Goal: Download file/media: Obtain a digital file from the website

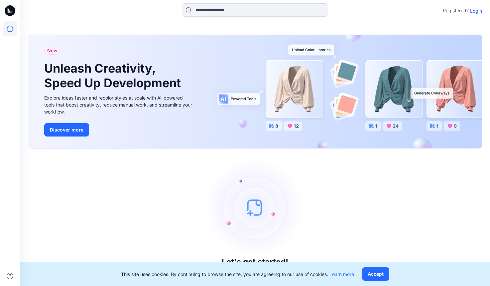
click at [478, 8] on p "Login" at bounding box center [476, 10] width 12 height 7
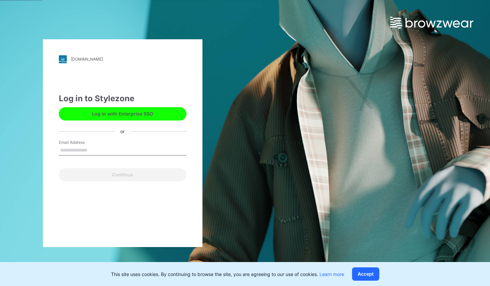
click at [102, 151] on input "Email Address" at bounding box center [123, 150] width 128 height 10
type input "**********"
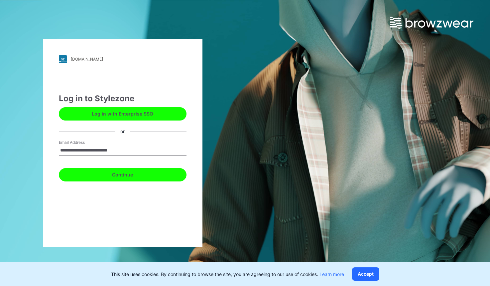
click at [108, 175] on button "Continue" at bounding box center [123, 174] width 128 height 13
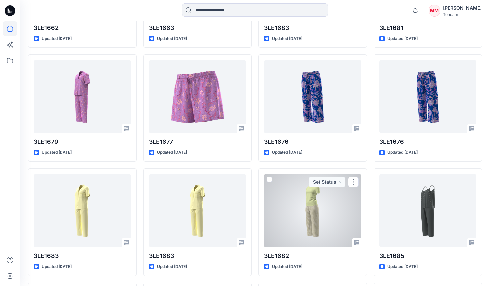
scroll to position [1113, 0]
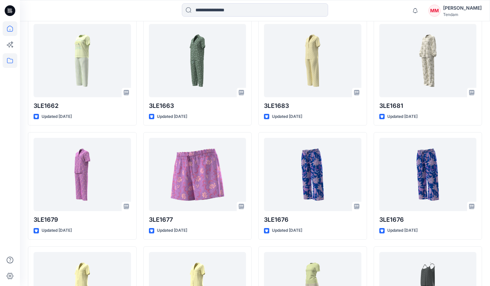
click at [16, 60] on icon at bounding box center [10, 60] width 15 height 15
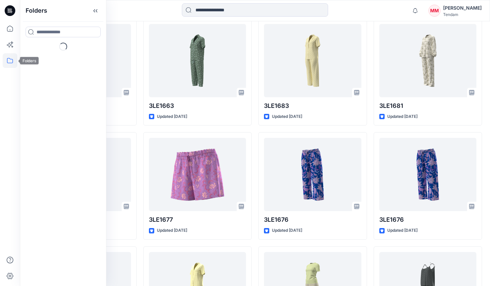
click at [15, 60] on icon at bounding box center [10, 60] width 15 height 15
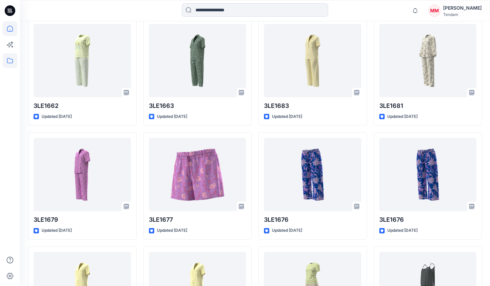
click at [15, 60] on icon at bounding box center [10, 60] width 15 height 15
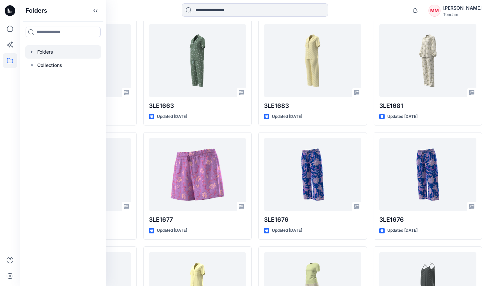
click at [59, 54] on div at bounding box center [63, 51] width 76 height 13
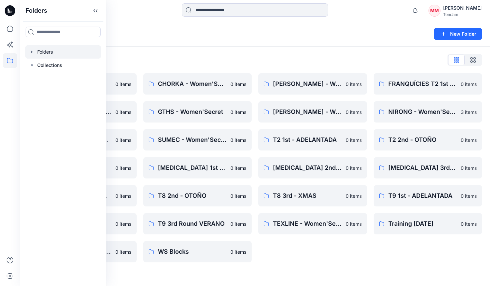
click at [338, 252] on div "[PERSON_NAME] - Women'Secret 0 items [PERSON_NAME] - Women'Secret 0 items T2 1s…" at bounding box center [312, 167] width 109 height 189
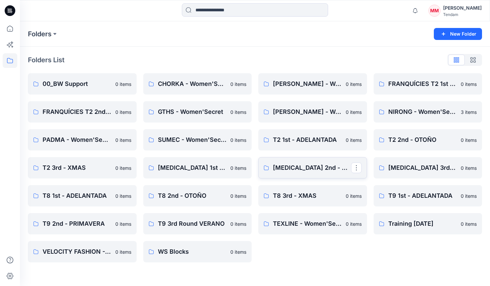
click at [313, 167] on p "[MEDICAL_DATA] 2nd - PRIMAVERA" at bounding box center [312, 167] width 78 height 9
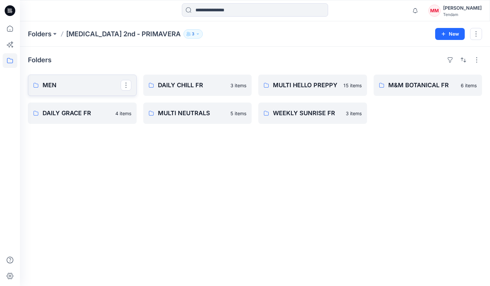
click at [97, 85] on p "MEN" at bounding box center [82, 84] width 78 height 9
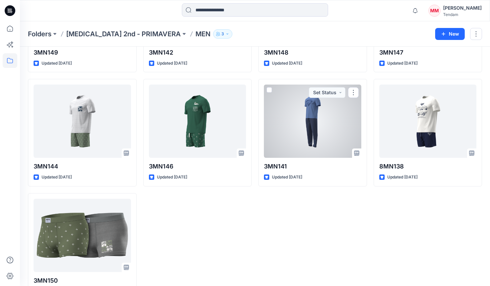
scroll to position [451, 0]
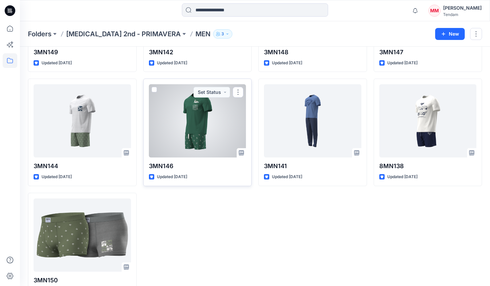
click at [190, 124] on div at bounding box center [197, 120] width 97 height 73
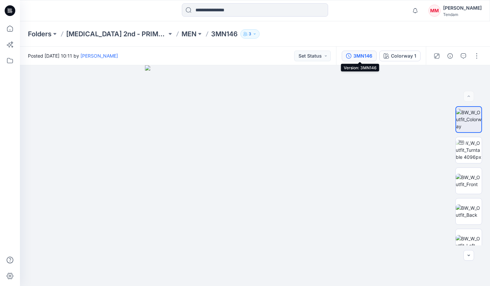
click at [366, 57] on div "3MN146" at bounding box center [362, 55] width 19 height 7
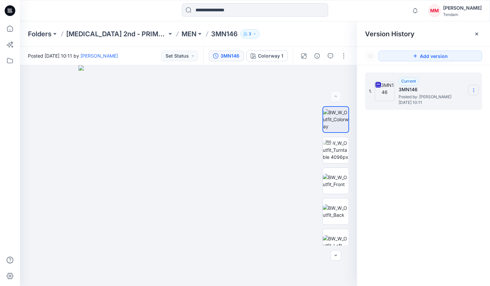
click at [473, 86] on section at bounding box center [473, 89] width 11 height 11
click at [446, 103] on span "Download Source BW File" at bounding box center [440, 103] width 56 height 8
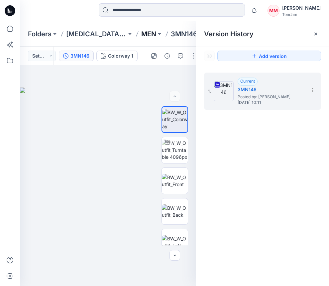
click at [151, 31] on p "MEN" at bounding box center [148, 33] width 15 height 9
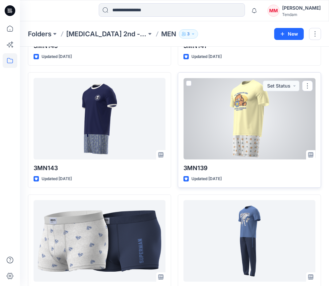
scroll to position [615, 0]
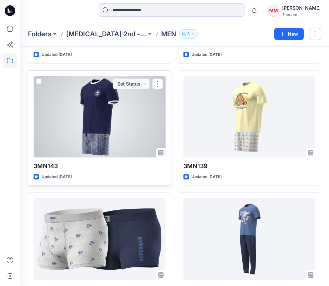
click at [119, 125] on div at bounding box center [100, 116] width 132 height 81
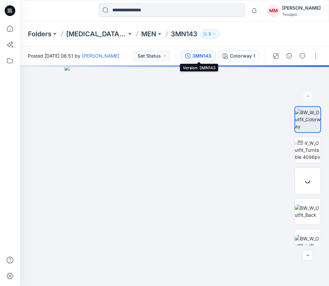
click at [203, 58] on div "3MN143" at bounding box center [201, 55] width 19 height 7
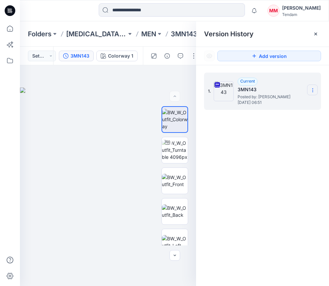
click at [313, 88] on icon at bounding box center [313, 88] width 0 height 0
click at [283, 101] on span "Download Source BW File" at bounding box center [279, 103] width 56 height 8
click at [99, 33] on p "[MEDICAL_DATA] 2nd - PRIMAVERA" at bounding box center [96, 33] width 61 height 9
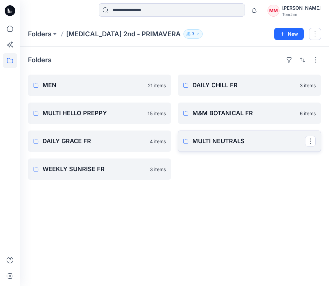
click at [238, 140] on p "MULTI NEUTRALS" at bounding box center [248, 140] width 113 height 9
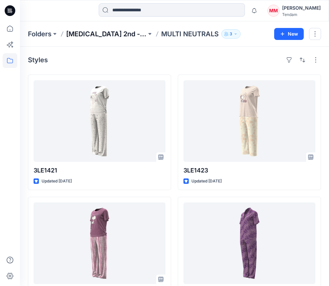
click at [112, 37] on p "[MEDICAL_DATA] 2nd - PRIMAVERA" at bounding box center [106, 33] width 80 height 9
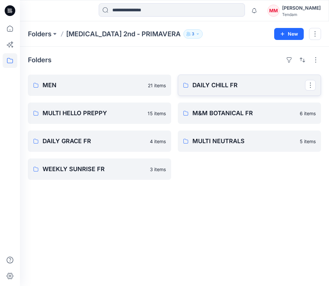
click at [243, 91] on link "DAILY CHILL FR" at bounding box center [249, 84] width 143 height 21
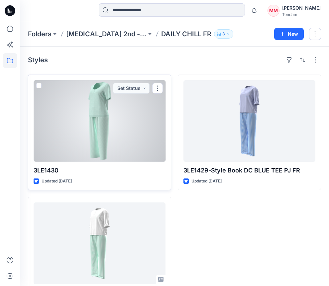
click at [123, 119] on div at bounding box center [100, 120] width 132 height 81
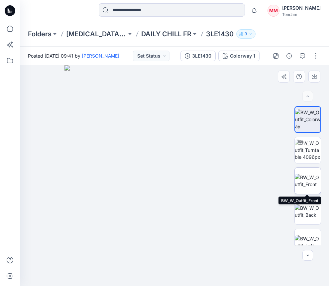
click at [311, 182] on img at bounding box center [308, 181] width 26 height 14
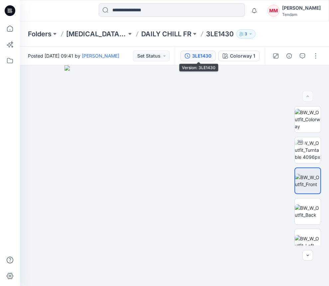
click at [199, 56] on div "3LE1430" at bounding box center [201, 55] width 19 height 7
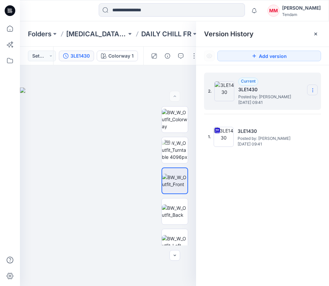
click at [314, 88] on icon at bounding box center [312, 89] width 5 height 5
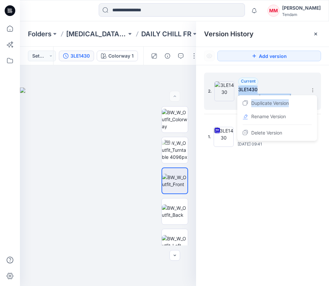
drag, startPoint x: 296, startPoint y: 108, endPoint x: 301, endPoint y: 78, distance: 29.7
click at [301, 78] on div "2. Current 3LE1430 Posted by: [PERSON_NAME] [DATE] 09:41 Duplicate Version Rena…" at bounding box center [262, 90] width 117 height 37
click at [301, 78] on div "Current 3LE1430 Posted by: [PERSON_NAME] [DATE] 09:41" at bounding box center [271, 90] width 66 height 27
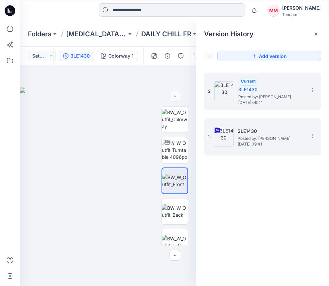
click at [303, 134] on h5 "3LE1430" at bounding box center [271, 131] width 66 height 8
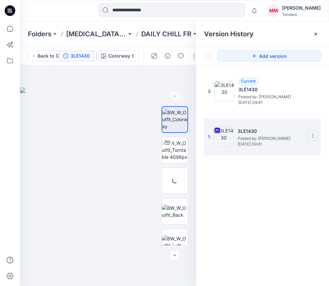
click at [310, 136] on icon at bounding box center [312, 135] width 5 height 5
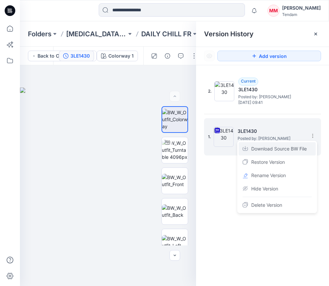
click at [284, 149] on span "Download Source BW File" at bounding box center [279, 149] width 56 height 8
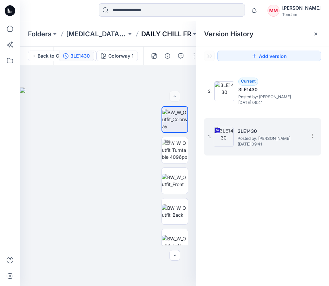
click at [164, 36] on p "DAILY CHILL FR" at bounding box center [166, 33] width 50 height 9
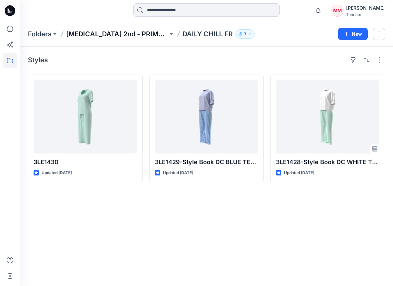
click at [129, 37] on p "[MEDICAL_DATA] 2nd - PRIMAVERA" at bounding box center [117, 33] width 102 height 9
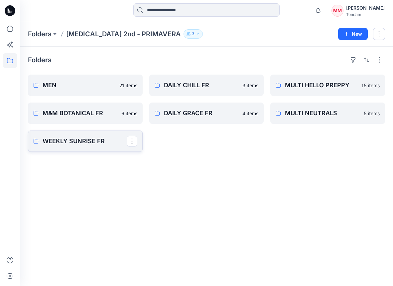
click at [86, 146] on link "WEEKLY SUNRISE FR" at bounding box center [85, 140] width 115 height 21
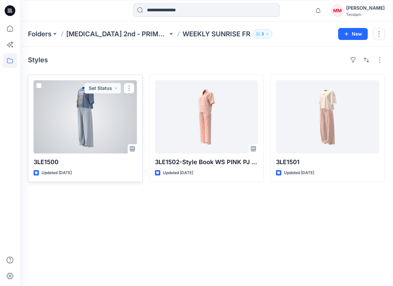
click at [89, 129] on div at bounding box center [85, 116] width 103 height 73
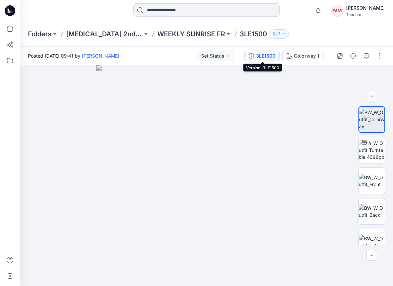
click at [262, 54] on div "3LE1500" at bounding box center [265, 55] width 19 height 7
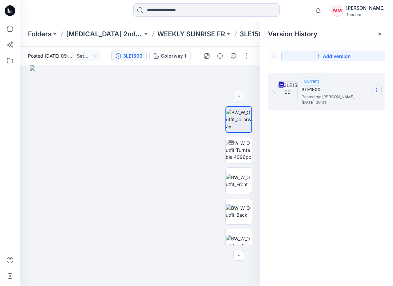
click at [380, 90] on section at bounding box center [376, 89] width 11 height 11
click at [357, 104] on span "Download Source BW File" at bounding box center [343, 103] width 56 height 8
click at [96, 33] on p "[MEDICAL_DATA] 2nd - PRIMAVERA" at bounding box center [104, 33] width 76 height 9
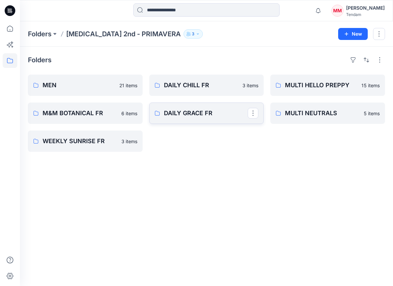
click at [185, 111] on p "DAILY GRACE FR" at bounding box center [206, 112] width 84 height 9
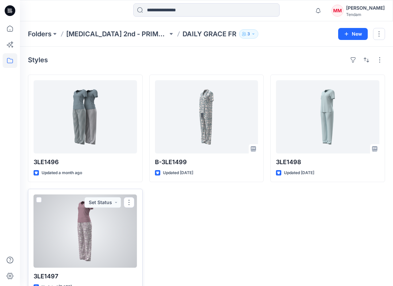
click at [83, 228] on div at bounding box center [85, 230] width 103 height 73
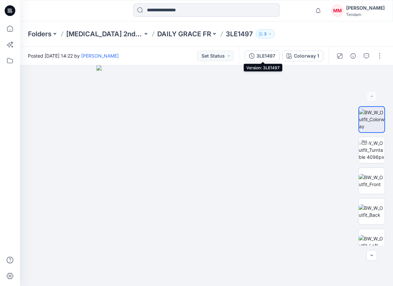
click at [268, 55] on div "3LE1497" at bounding box center [265, 55] width 19 height 7
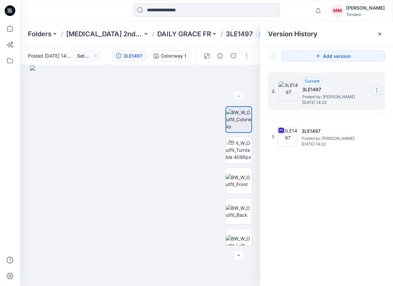
click at [376, 91] on icon at bounding box center [376, 89] width 5 height 5
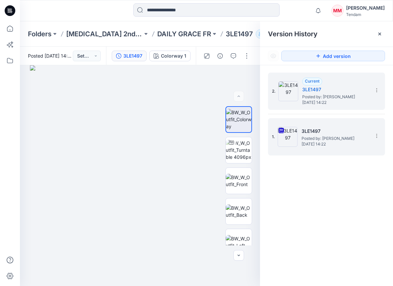
click at [297, 150] on div "1. 3LE1497 Posted by: [PERSON_NAME] [DATE] 14:22" at bounding box center [322, 137] width 100 height 32
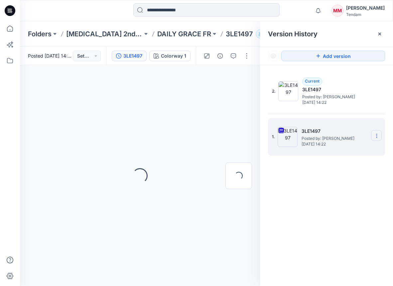
click at [376, 138] on icon at bounding box center [376, 135] width 5 height 5
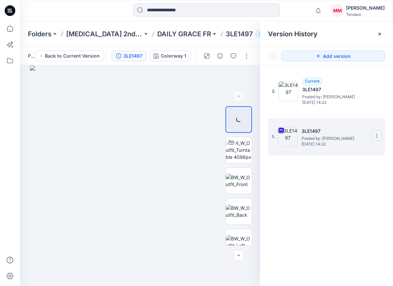
click at [377, 136] on icon at bounding box center [376, 136] width 0 height 0
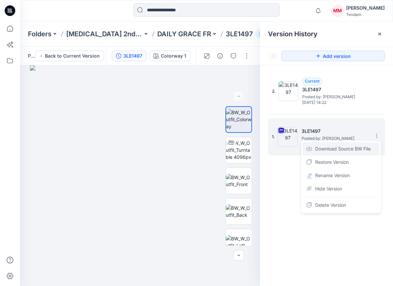
click at [344, 148] on span "Download Source BW File" at bounding box center [343, 149] width 56 height 8
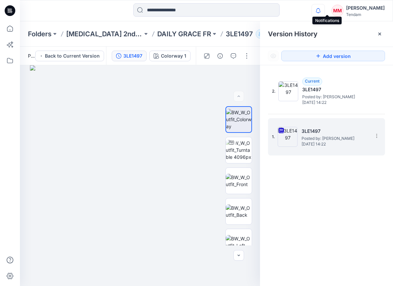
click at [320, 10] on icon "button" at bounding box center [318, 10] width 5 height 4
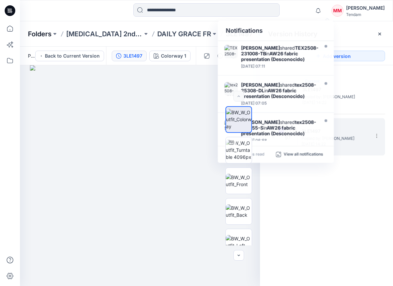
click at [40, 32] on p "Folders" at bounding box center [40, 33] width 24 height 9
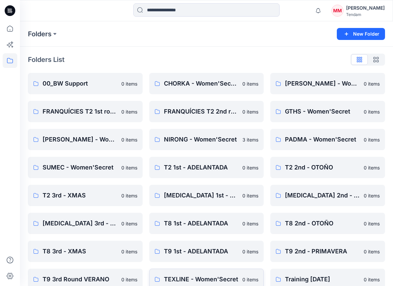
scroll to position [40, 0]
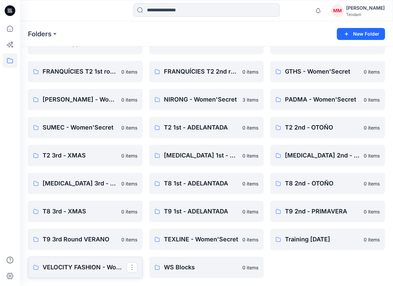
click at [88, 267] on p "VELOCITY FASHION - Women'Secret" at bounding box center [85, 266] width 84 height 9
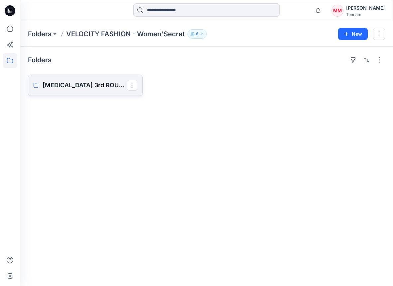
click at [65, 85] on p "[MEDICAL_DATA] 3rd ROUND" at bounding box center [85, 84] width 84 height 9
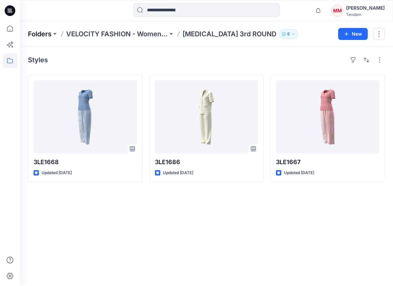
click at [36, 37] on p "Folders" at bounding box center [40, 33] width 24 height 9
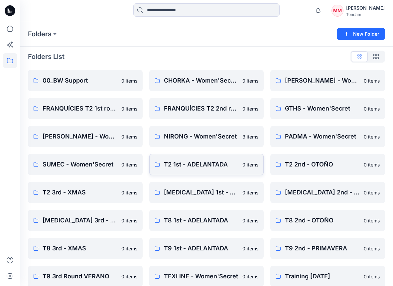
scroll to position [5, 0]
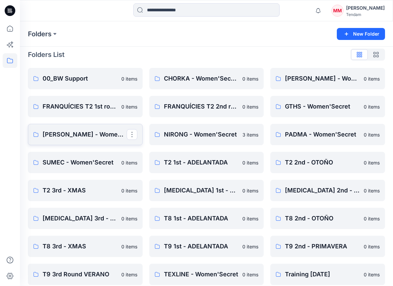
click at [89, 134] on p "[PERSON_NAME] - Women'Secret" at bounding box center [85, 134] width 84 height 9
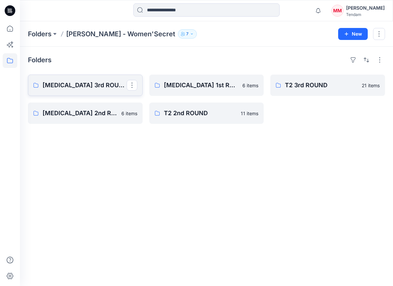
click at [106, 88] on p "[MEDICAL_DATA] 3rd ROUND" at bounding box center [85, 84] width 84 height 9
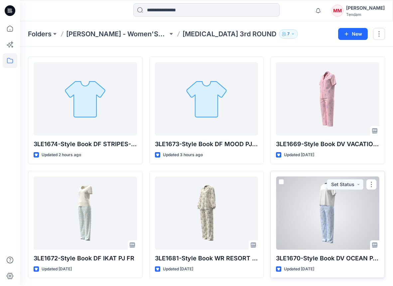
scroll to position [18, 0]
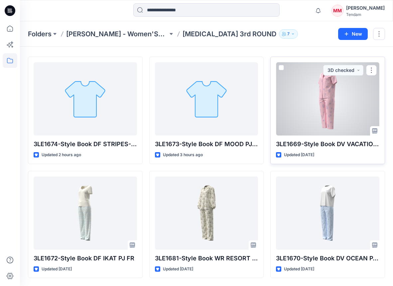
click at [320, 112] on div at bounding box center [327, 98] width 103 height 73
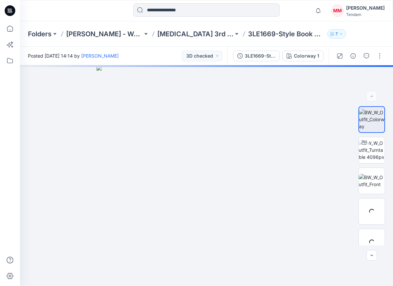
scroll to position [18, 0]
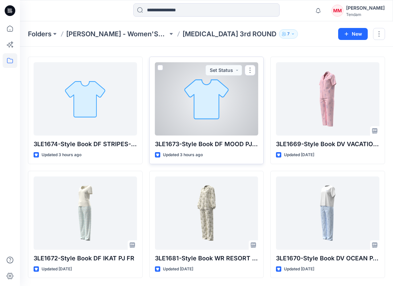
click at [205, 109] on div at bounding box center [206, 98] width 103 height 73
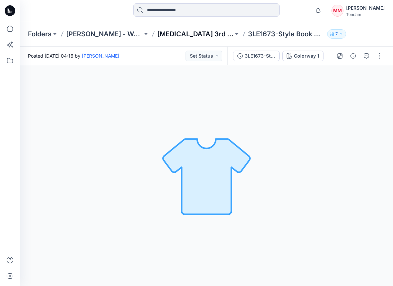
click at [181, 35] on p "[MEDICAL_DATA] 3rd ROUND" at bounding box center [195, 33] width 76 height 9
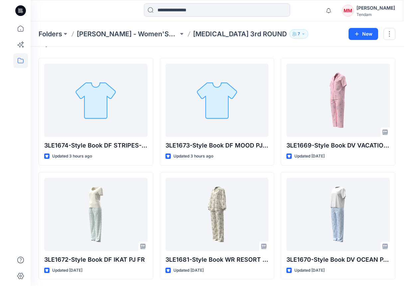
scroll to position [18, 0]
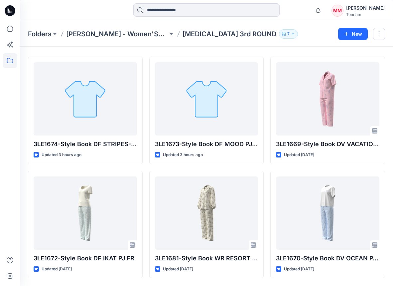
click at [351, 48] on div "Styles 3LE1674-Style Book DF STRIPES-DESERT PJ FR Updated 3 hours ago 3LE1672-S…" at bounding box center [206, 157] width 373 height 257
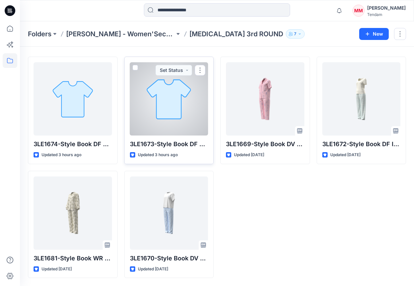
click at [166, 105] on div at bounding box center [169, 98] width 78 height 73
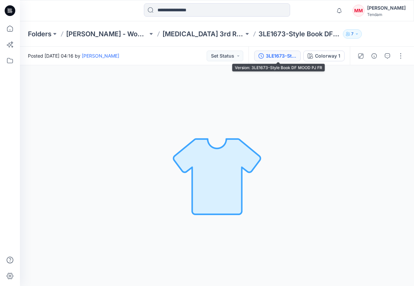
click at [283, 52] on div "3LE1673-Style Book DF MOOD PJ FR" at bounding box center [281, 55] width 31 height 7
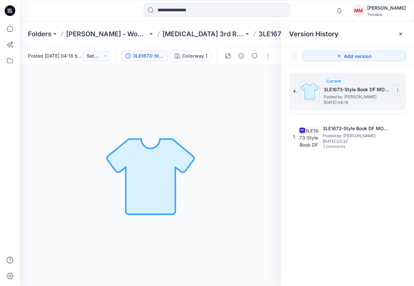
click at [398, 88] on icon at bounding box center [397, 89] width 5 height 5
drag, startPoint x: 386, startPoint y: 198, endPoint x: 371, endPoint y: 175, distance: 28.2
click at [386, 198] on div "4. Current 3LE1673-Style Book DF MOOD PJ FR Posted by: [PERSON_NAME] [DATE] 04:…" at bounding box center [347, 180] width 133 height 230
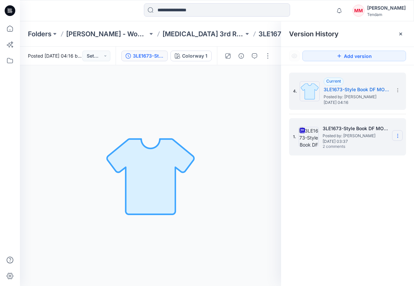
click at [401, 134] on section at bounding box center [397, 135] width 11 height 11
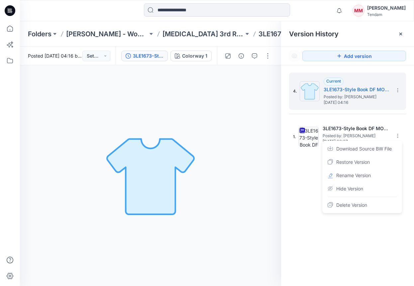
click at [297, 168] on div "4. Current 3LE1673-Style Book DF MOOD PJ FR Posted by: [PERSON_NAME] [DATE] 04:…" at bounding box center [347, 180] width 133 height 230
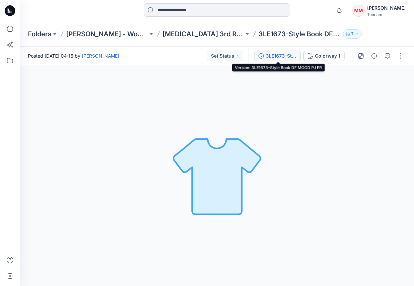
click at [272, 59] on div "3LE1673-Style Book DF MOOD PJ FR" at bounding box center [281, 55] width 31 height 7
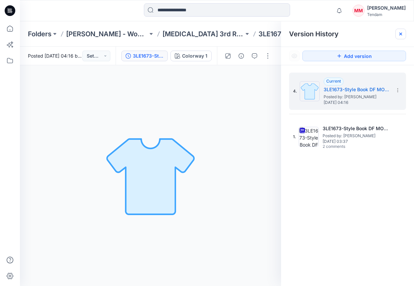
click at [397, 35] on div at bounding box center [401, 34] width 11 height 11
